Goal: Navigation & Orientation: Find specific page/section

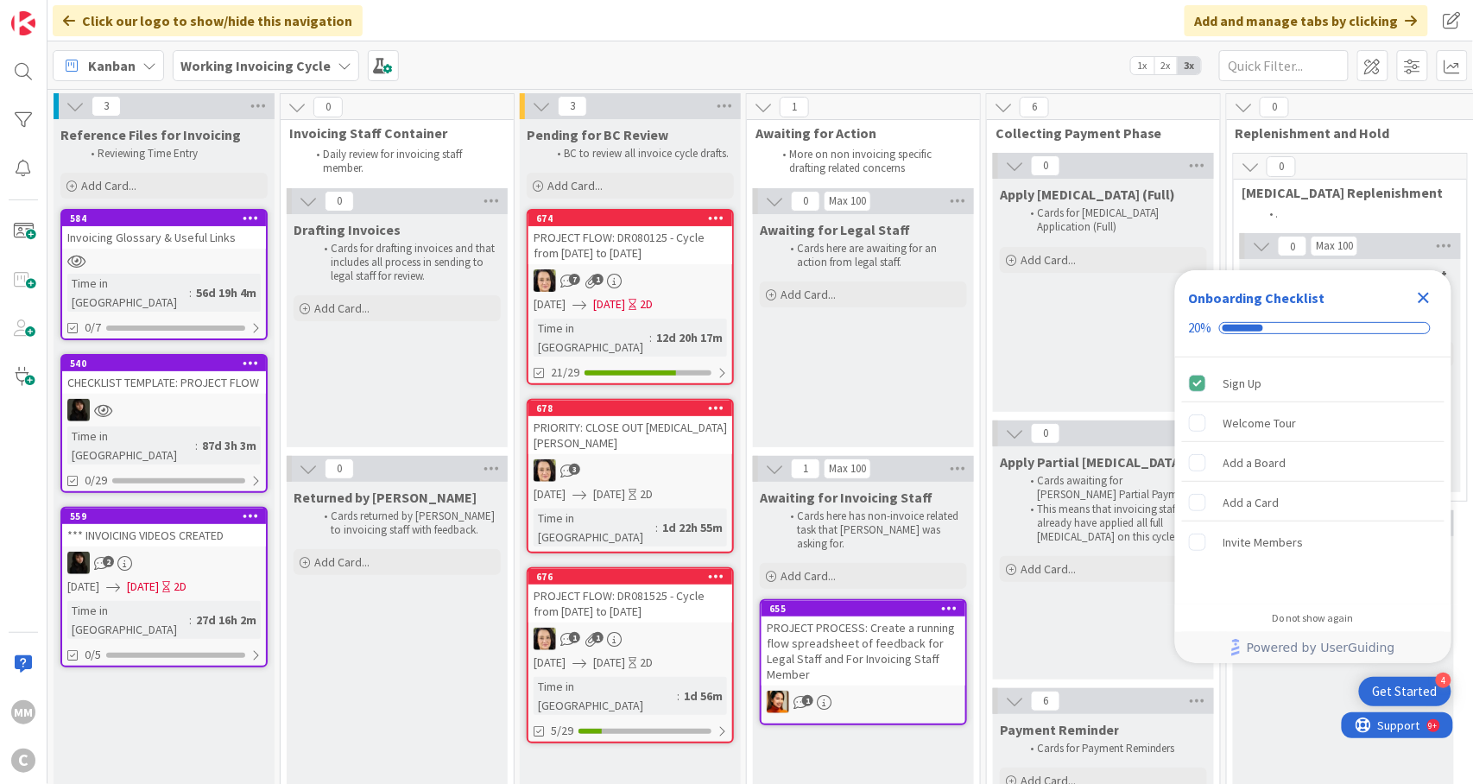
click at [681, 295] on div "08/13/2025 08/15/2025 2D" at bounding box center [633, 304] width 199 height 18
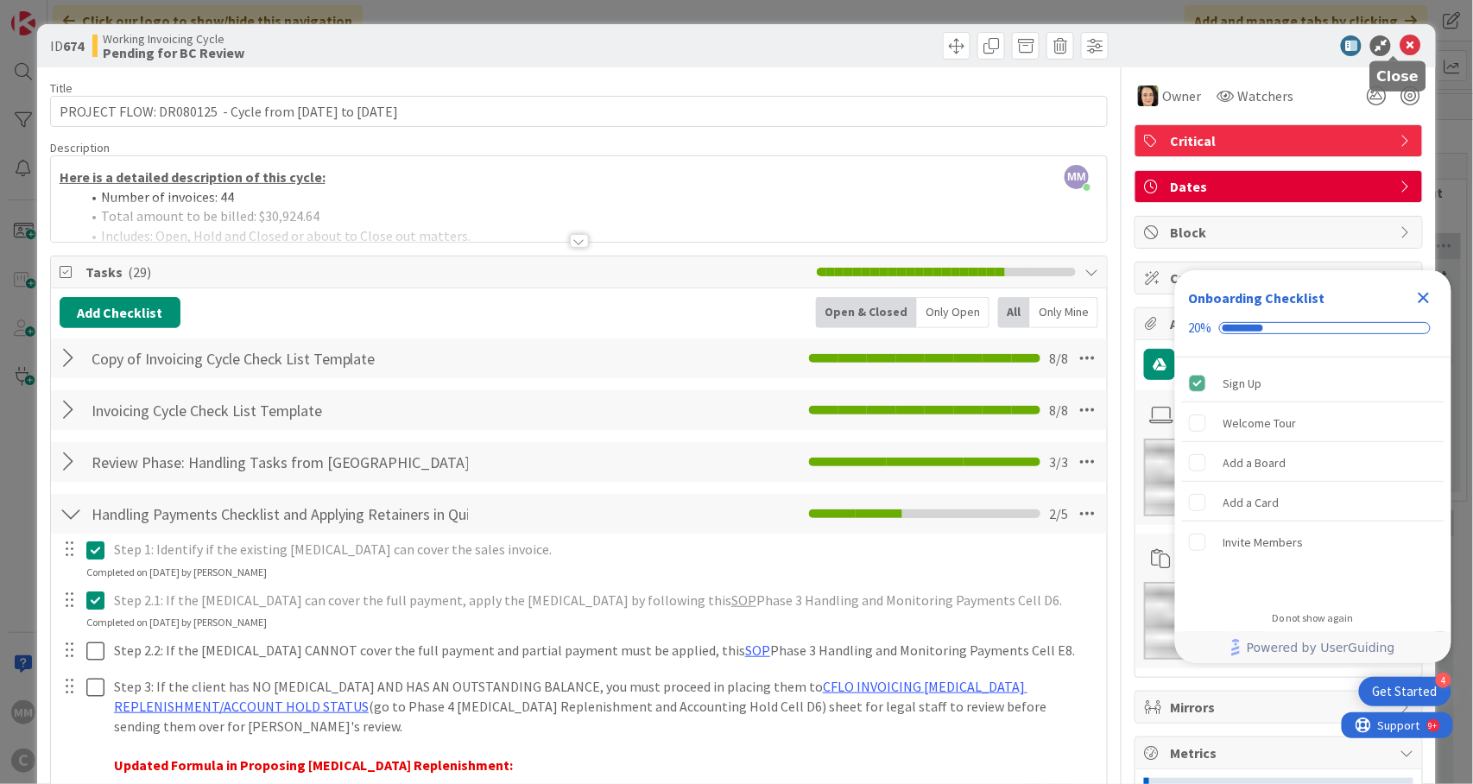
click at [1400, 45] on icon at bounding box center [1410, 45] width 21 height 21
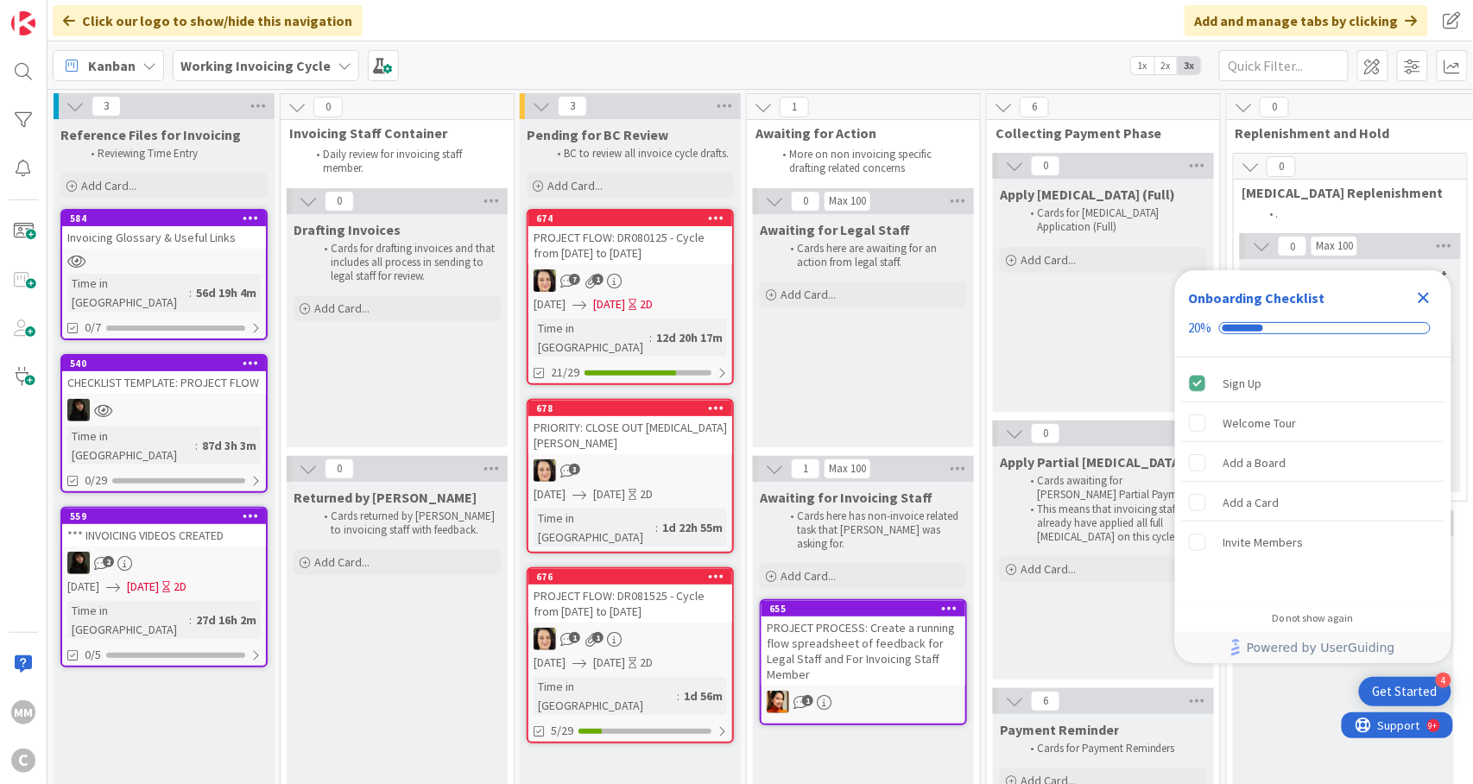
click at [649, 459] on div "3" at bounding box center [630, 470] width 204 height 22
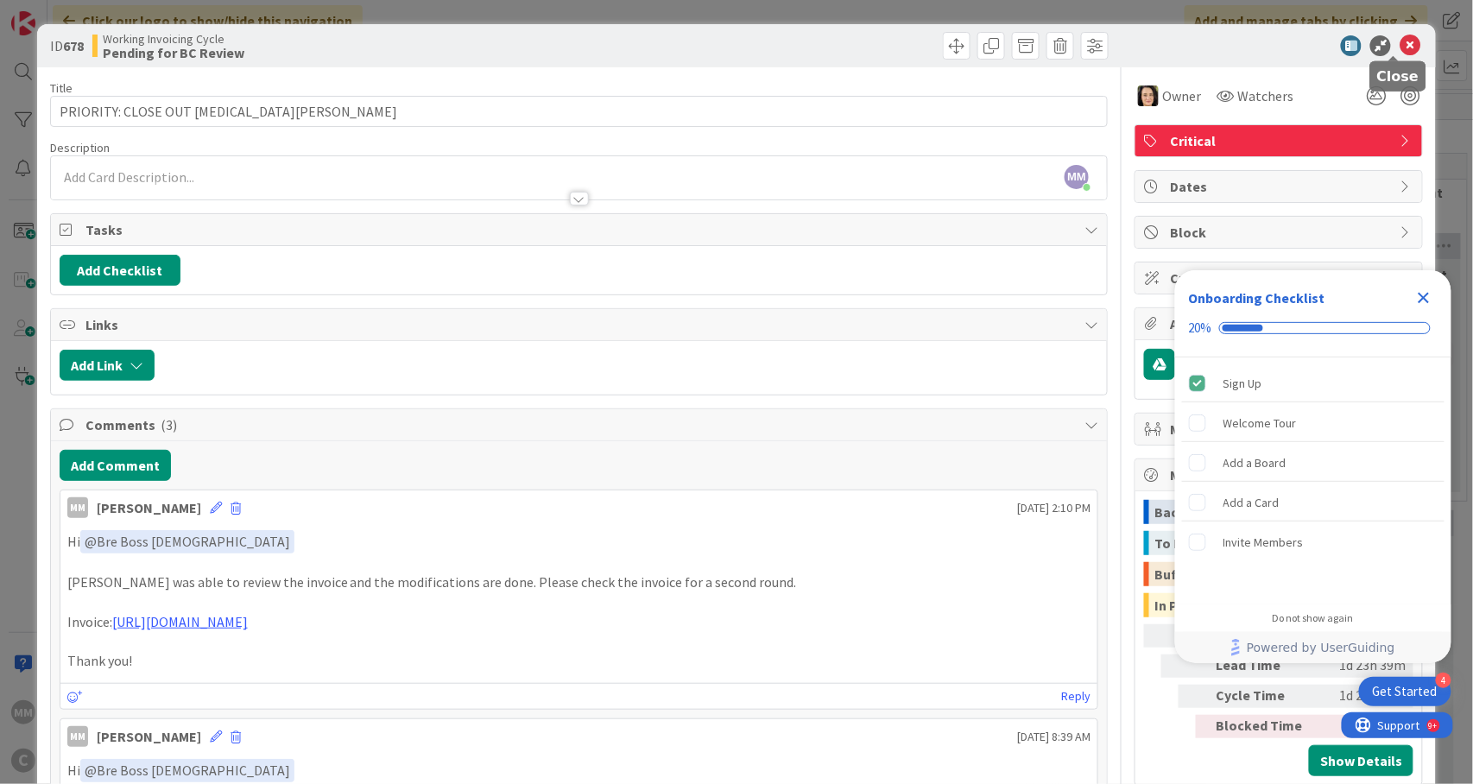
click at [1400, 50] on icon at bounding box center [1410, 45] width 21 height 21
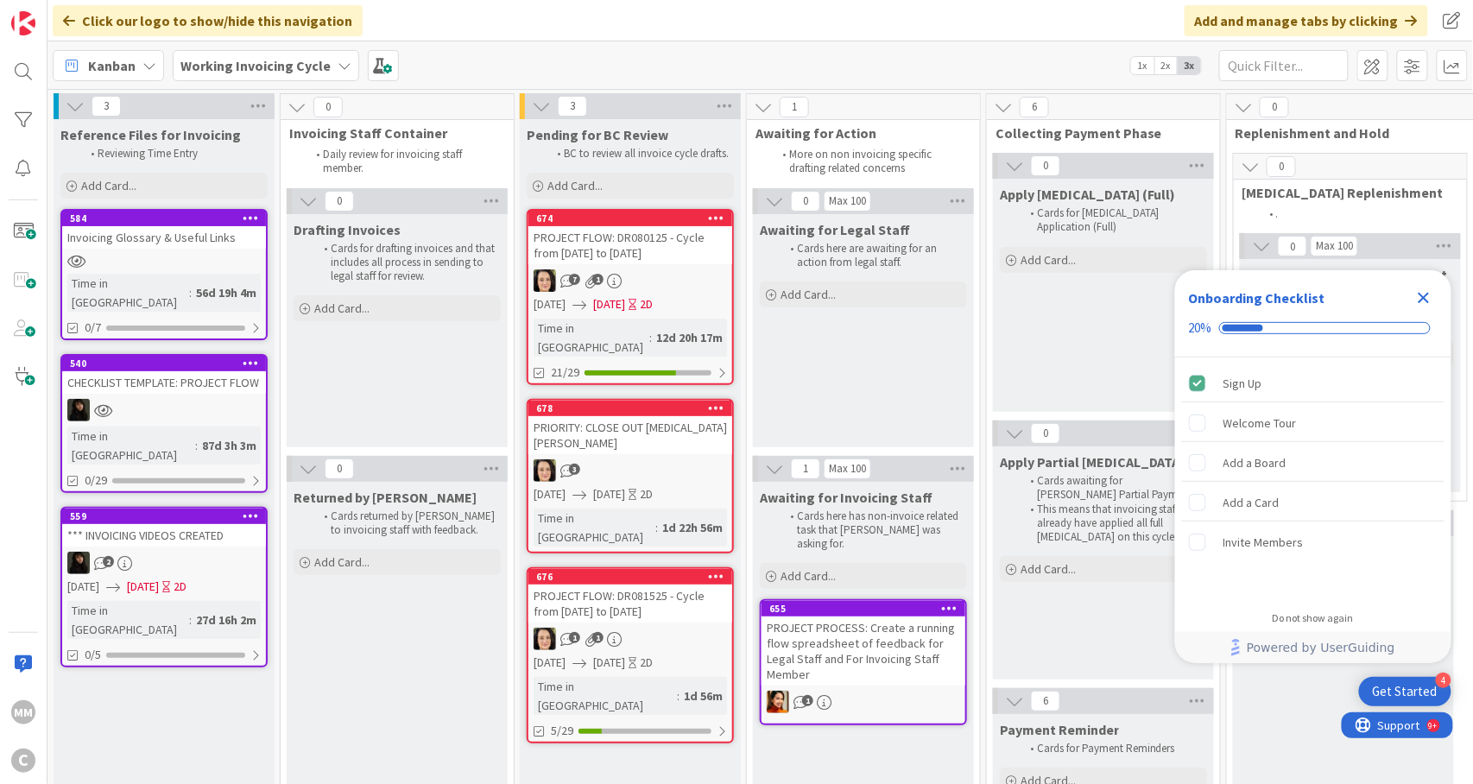
click at [680, 628] on div "1 1" at bounding box center [630, 639] width 204 height 22
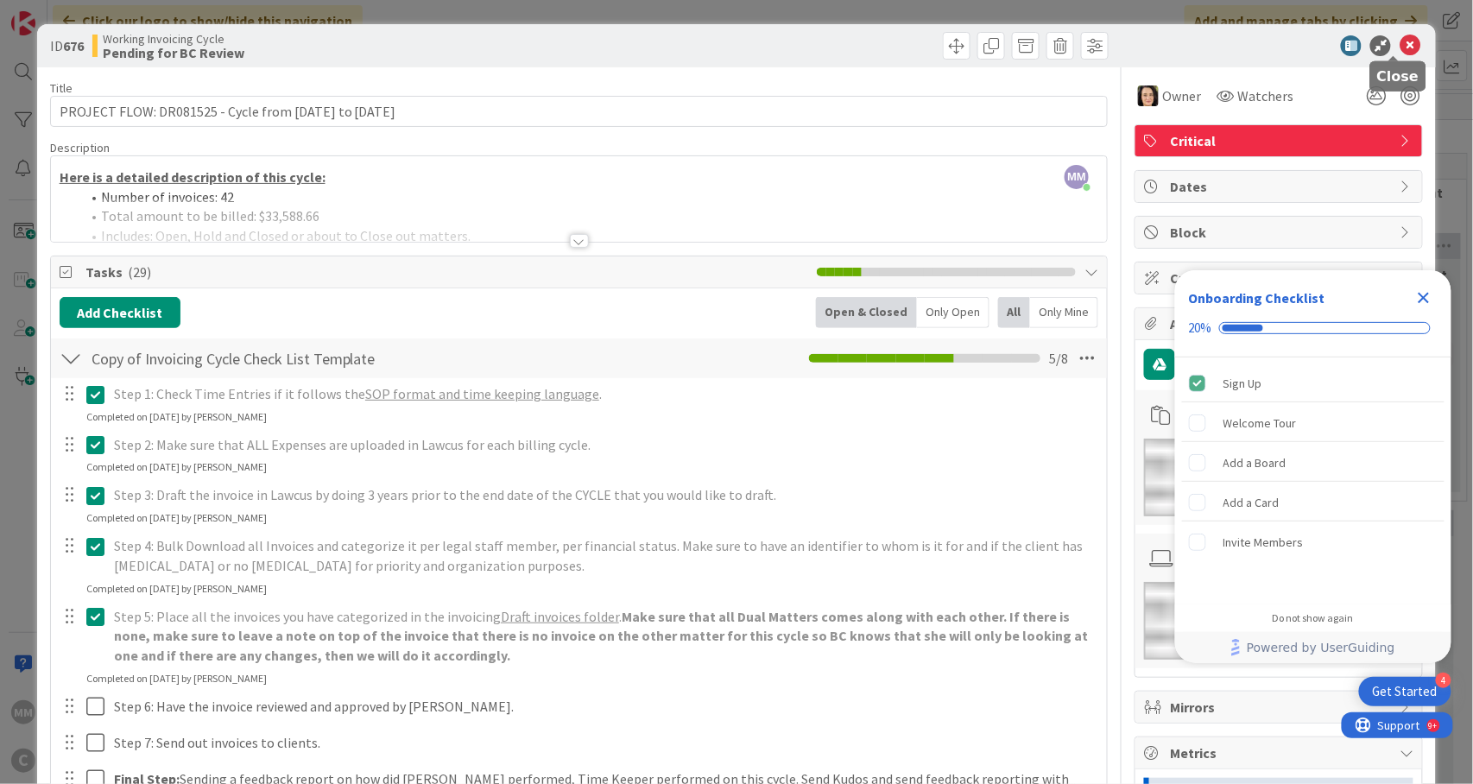
click at [1400, 43] on icon at bounding box center [1410, 45] width 21 height 21
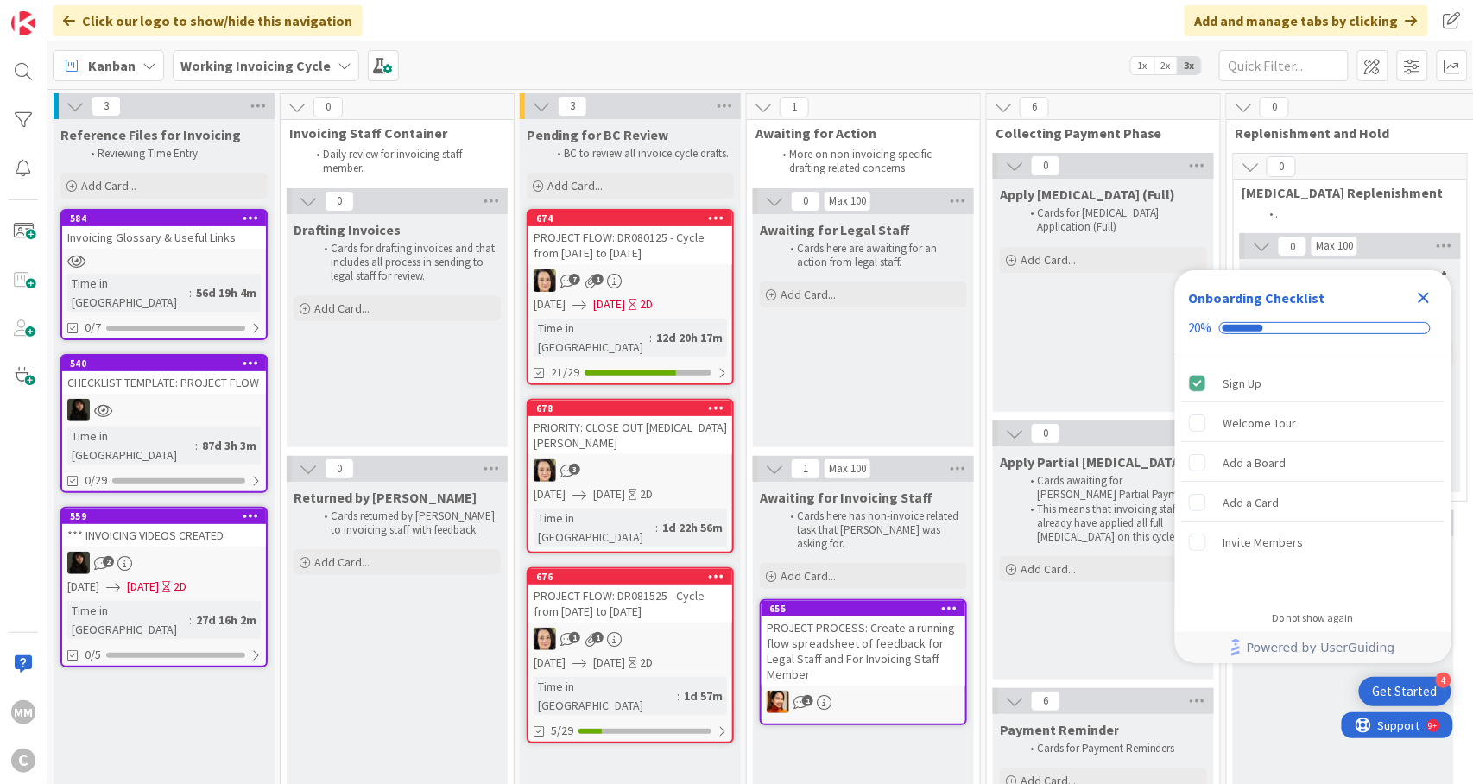
click at [1424, 298] on icon "Close Checklist" at bounding box center [1424, 298] width 11 height 11
